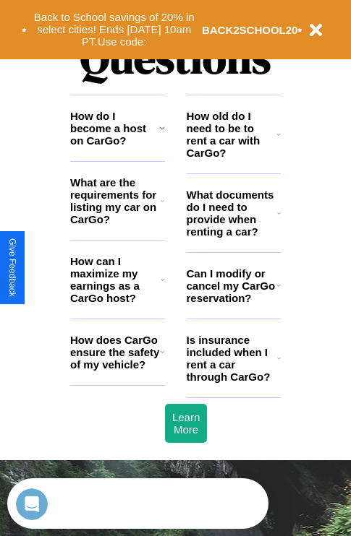
scroll to position [1751, 0]
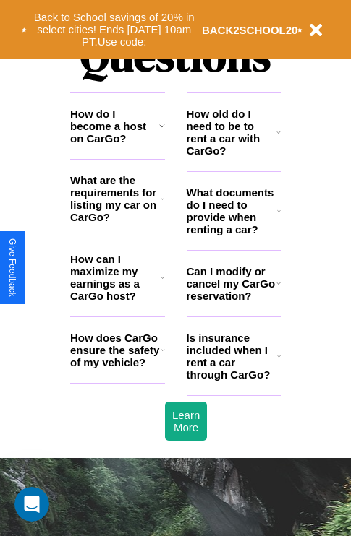
click at [278, 362] on icon at bounding box center [279, 357] width 4 height 12
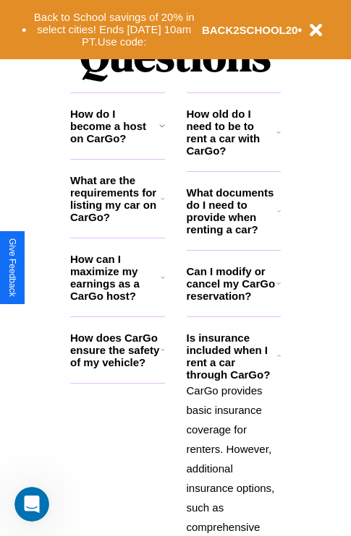
click at [117, 222] on h3 "What are the requirements for listing my car on CarGo?" at bounding box center [115, 198] width 90 height 49
click at [162, 283] on icon at bounding box center [162, 278] width 4 height 12
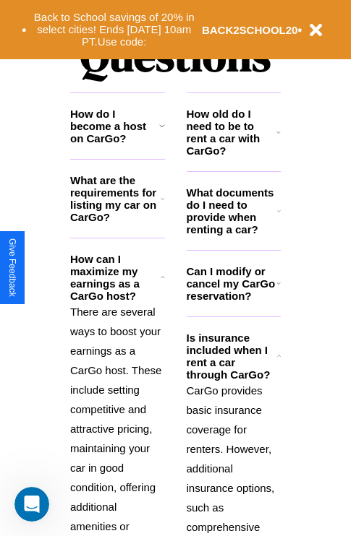
click at [233, 234] on h3 "What documents do I need to provide when renting a car?" at bounding box center [231, 210] width 91 height 49
click at [117, 145] on h3 "How do I become a host on CarGo?" at bounding box center [114, 126] width 89 height 37
